Goal: Check status: Check status

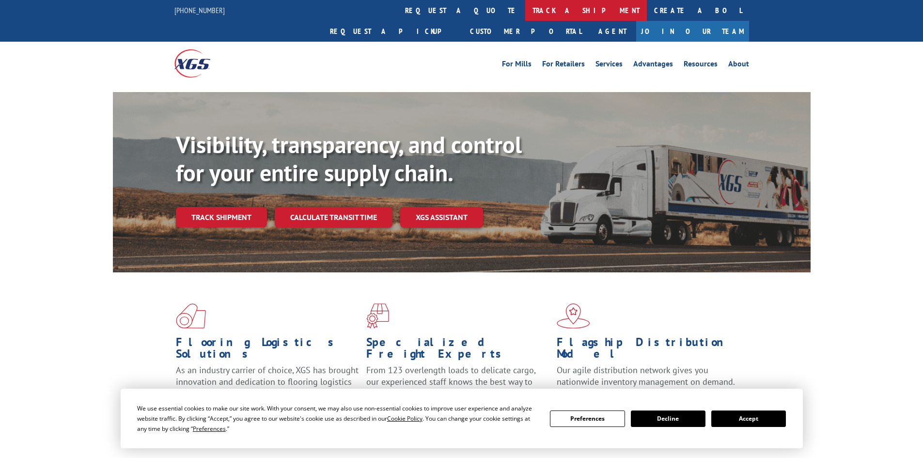
click at [525, 7] on link "track a shipment" at bounding box center [586, 10] width 122 height 21
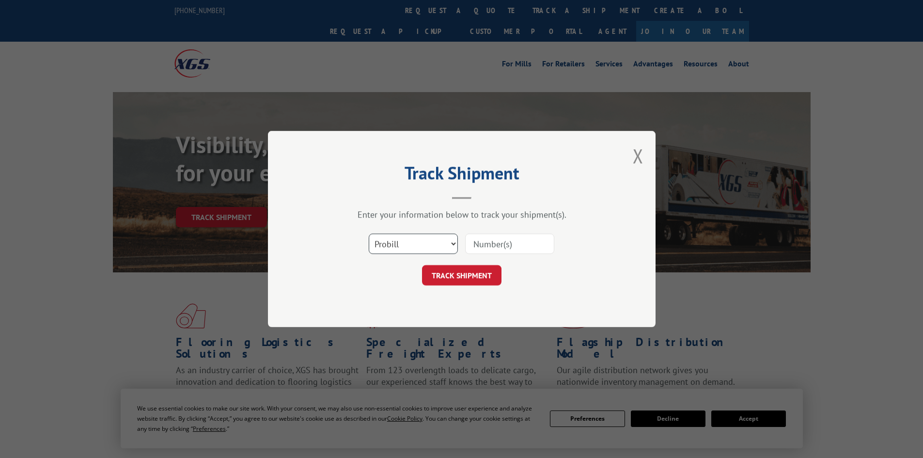
click at [425, 241] on select "Select category... Probill BOL PO" at bounding box center [413, 243] width 89 height 20
select select "bol"
click at [369, 233] on select "Select category... Probill BOL PO" at bounding box center [413, 243] width 89 height 20
click at [479, 243] on input at bounding box center [509, 243] width 89 height 20
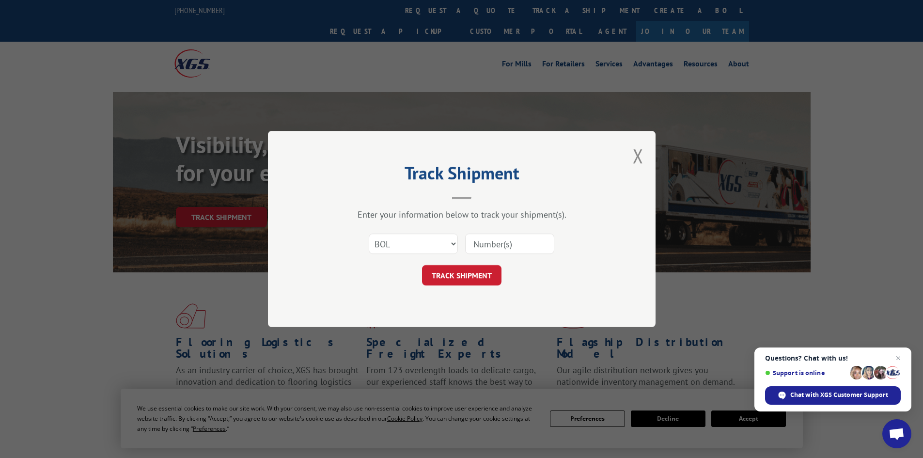
paste input "458095"
type input "458095"
click at [457, 273] on button "TRACK SHIPMENT" at bounding box center [461, 275] width 79 height 20
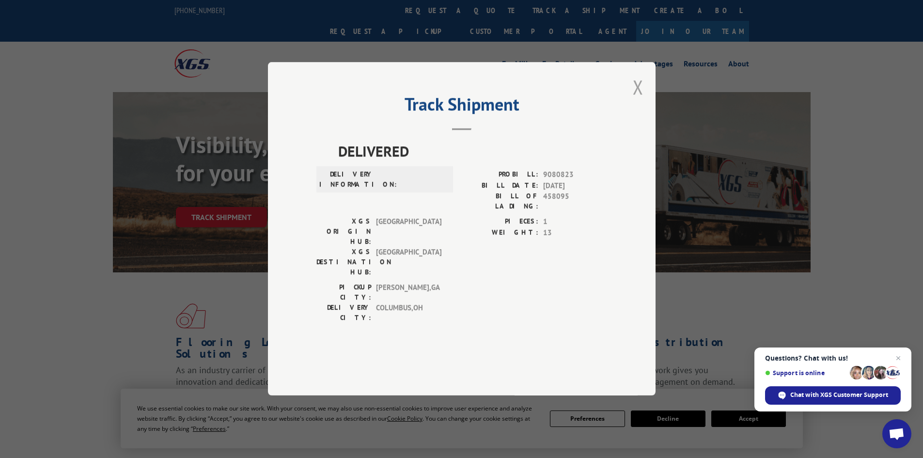
click at [635, 100] on button "Close modal" at bounding box center [637, 87] width 11 height 26
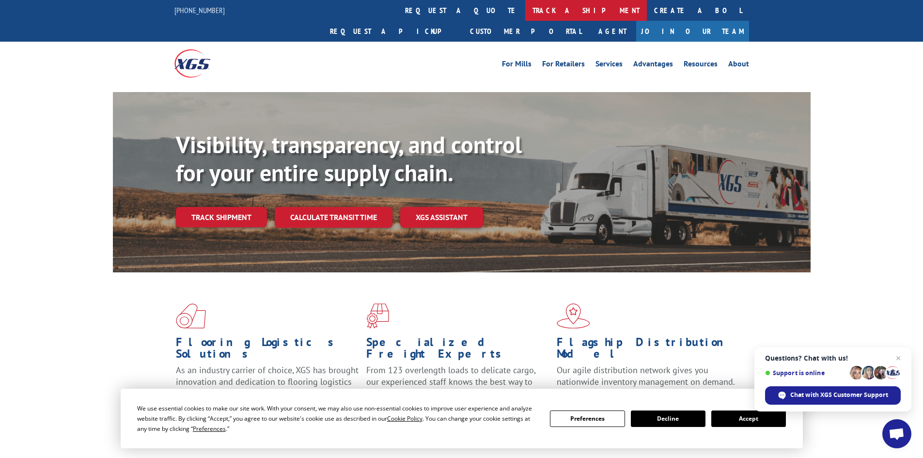
click at [525, 5] on link "track a shipment" at bounding box center [586, 10] width 122 height 21
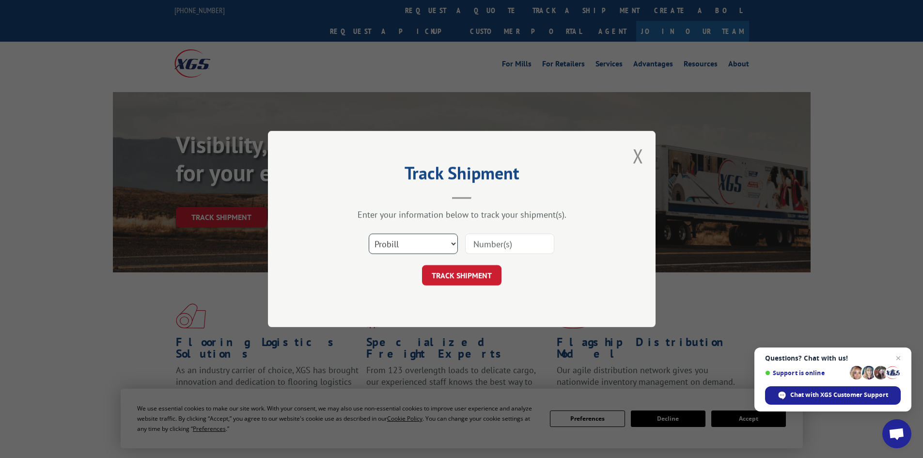
click at [393, 236] on select "Select category... Probill BOL PO" at bounding box center [413, 243] width 89 height 20
select select "po"
click at [369, 233] on select "Select category... Probill BOL PO" at bounding box center [413, 243] width 89 height 20
click at [474, 244] on input at bounding box center [509, 243] width 89 height 20
paste input "08544179"
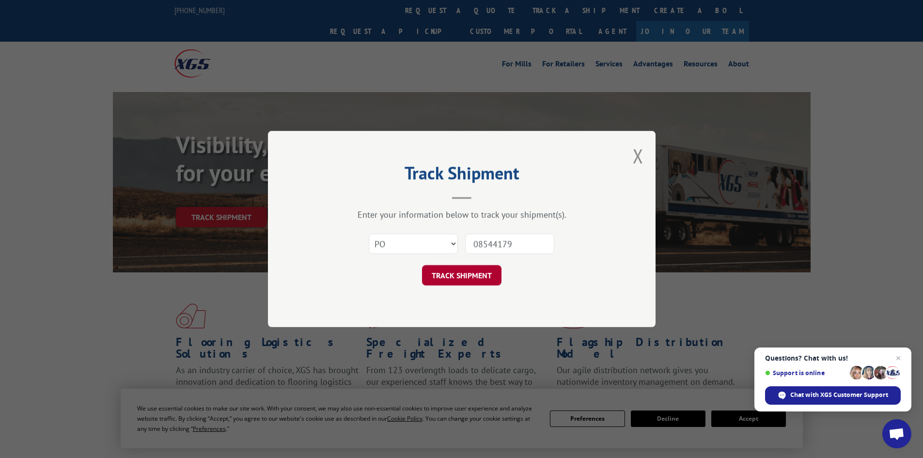
type input "08544179"
click at [455, 276] on button "TRACK SHIPMENT" at bounding box center [461, 275] width 79 height 20
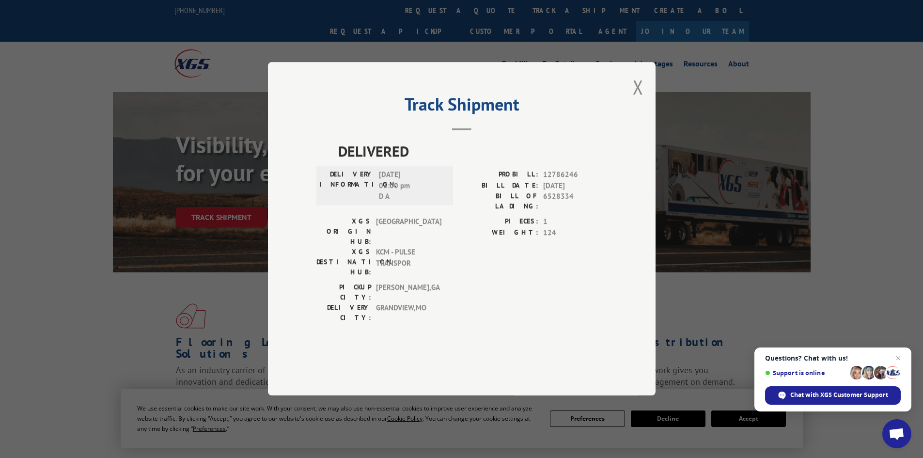
click at [625, 119] on div "Track Shipment DELIVERED DELIVERY INFORMATION: [DATE] 03:00 pm D A PROBILL: 127…" at bounding box center [461, 228] width 387 height 333
drag, startPoint x: 638, startPoint y: 113, endPoint x: 456, endPoint y: 25, distance: 202.1
click at [631, 101] on div "Track Shipment DELIVERED DELIVERY INFORMATION: [DATE] 03:00 pm D A PROBILL: 127…" at bounding box center [461, 228] width 387 height 333
click at [636, 100] on button "Close modal" at bounding box center [637, 87] width 11 height 26
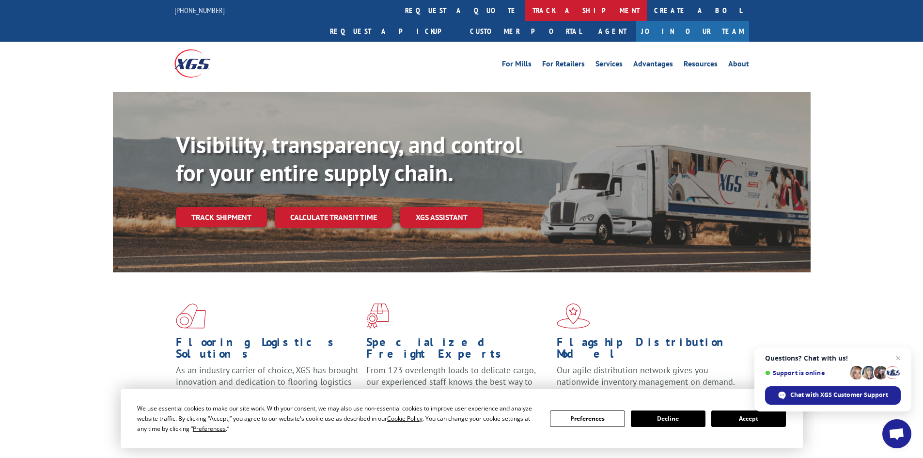
click at [525, 10] on link "track a shipment" at bounding box center [586, 10] width 122 height 21
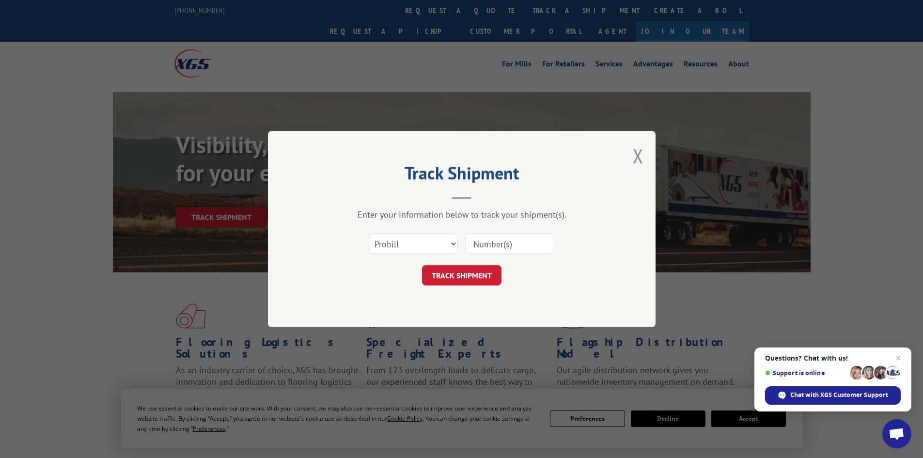
click at [480, 249] on input at bounding box center [509, 243] width 89 height 20
paste input "262478250912"
type input "262478250912"
click at [461, 272] on button "TRACK SHIPMENT" at bounding box center [461, 275] width 79 height 20
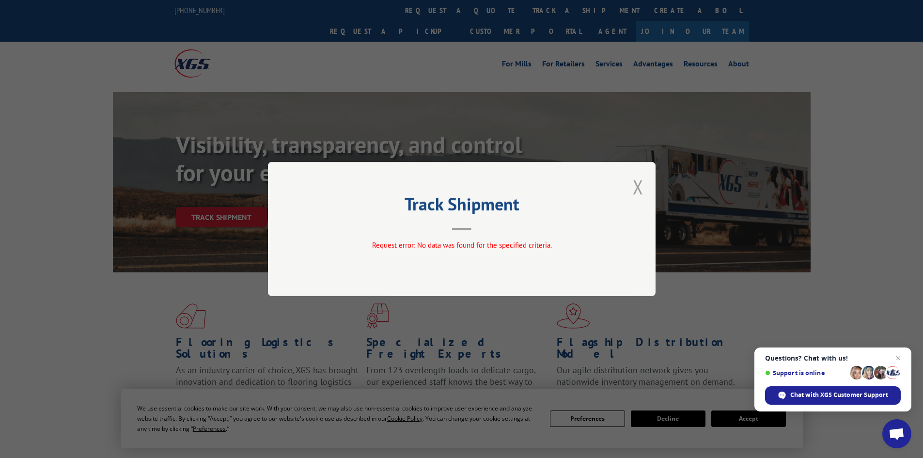
click at [637, 190] on button "Close modal" at bounding box center [637, 187] width 11 height 26
